Goal: Entertainment & Leisure: Consume media (video, audio)

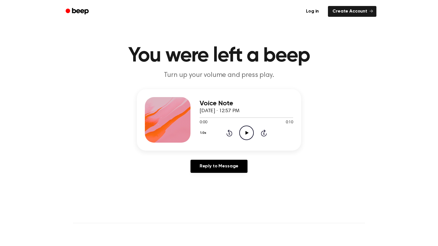
click at [250, 131] on icon "Play Audio" at bounding box center [246, 133] width 15 height 15
click at [244, 136] on icon "Pause Audio" at bounding box center [246, 133] width 15 height 15
click at [246, 130] on icon "Play Audio" at bounding box center [246, 133] width 15 height 15
click at [248, 128] on icon "Pause Audio" at bounding box center [246, 133] width 15 height 15
click at [242, 131] on icon "Play Audio" at bounding box center [246, 133] width 15 height 15
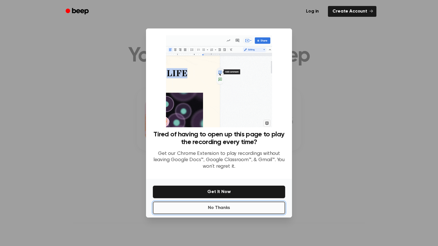
click at [220, 212] on button "No Thanks" at bounding box center [219, 208] width 132 height 13
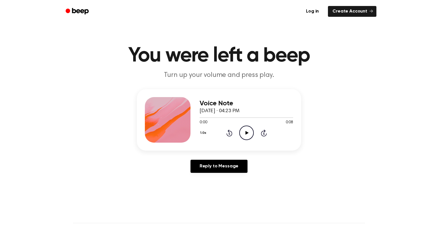
click at [242, 138] on icon "Play Audio" at bounding box center [246, 133] width 15 height 15
click at [239, 136] on icon "Play Audio" at bounding box center [246, 133] width 15 height 15
click at [243, 134] on icon "Play Audio" at bounding box center [246, 133] width 15 height 15
click at [242, 134] on icon "Pause Audio" at bounding box center [246, 133] width 15 height 15
click at [251, 135] on icon "Play Audio" at bounding box center [246, 133] width 15 height 15
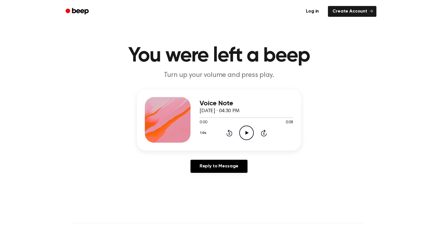
click at [245, 127] on icon "Play Audio" at bounding box center [246, 133] width 15 height 15
click at [246, 136] on icon "Pause Audio" at bounding box center [246, 133] width 15 height 15
click at [243, 135] on icon "Play Audio" at bounding box center [246, 133] width 15 height 15
click at [250, 130] on icon "Play Audio" at bounding box center [246, 133] width 15 height 15
click at [246, 135] on icon "Play Audio" at bounding box center [246, 133] width 15 height 15
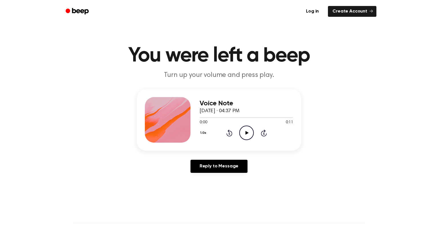
click at [244, 134] on icon "Play Audio" at bounding box center [246, 133] width 15 height 15
